Goal: Information Seeking & Learning: Learn about a topic

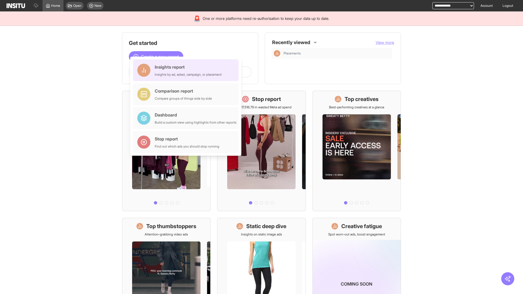
click at [187, 70] on div "Insights report Insights by ad, adset, campaign, or placement" at bounding box center [188, 70] width 67 height 13
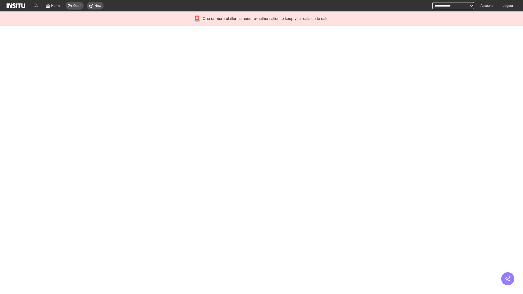
select select "**"
